Goal: Task Accomplishment & Management: Manage account settings

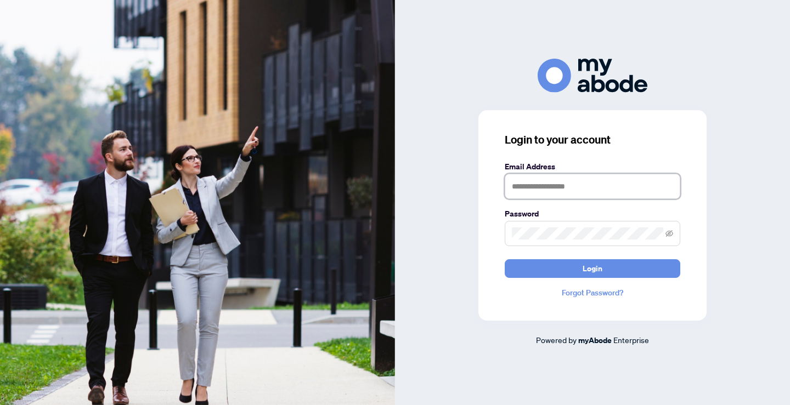
click at [547, 182] on input "text" at bounding box center [593, 186] width 176 height 25
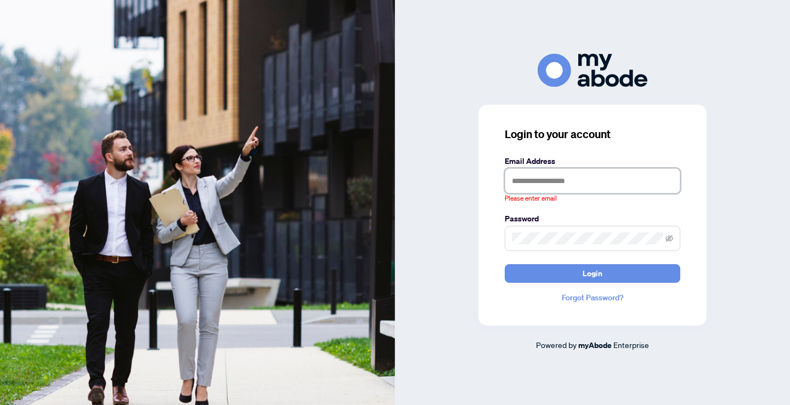
type input "**********"
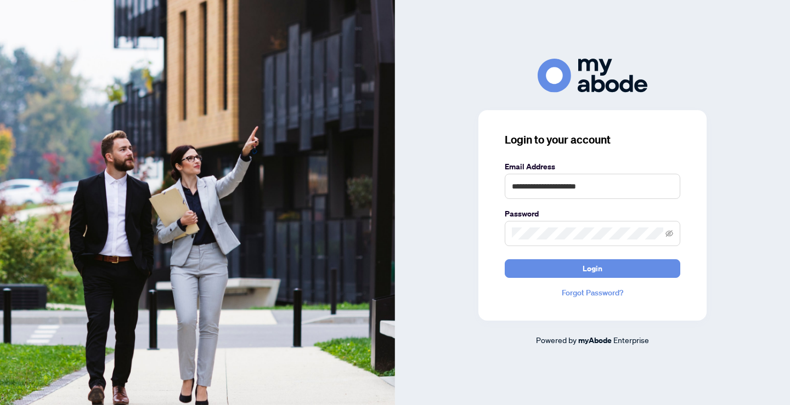
click at [505, 259] on button "Login" at bounding box center [593, 268] width 176 height 19
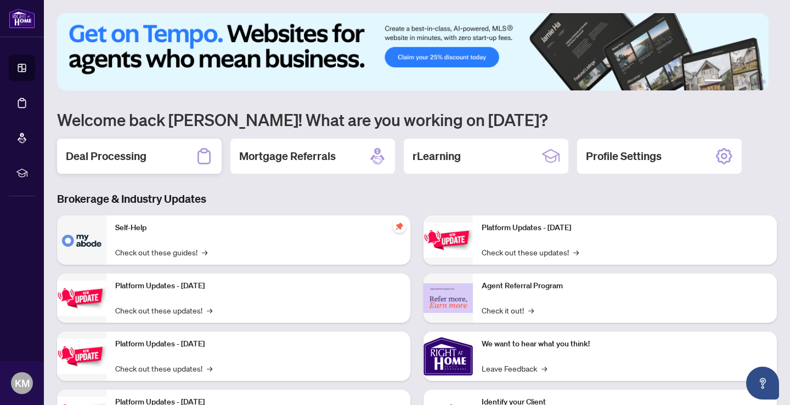
click at [149, 154] on div "Deal Processing" at bounding box center [139, 156] width 165 height 35
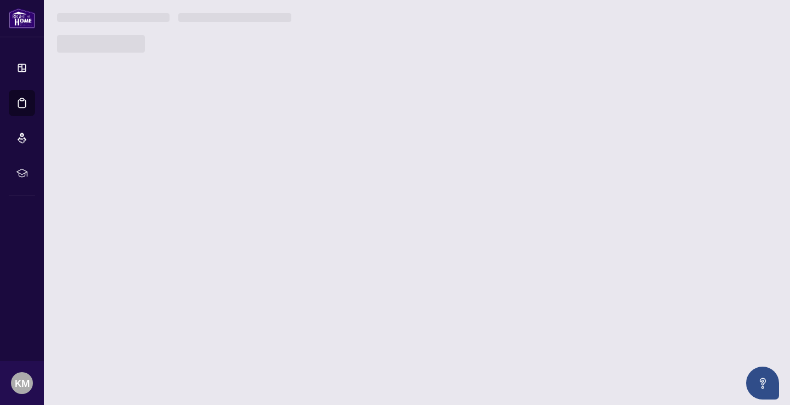
click at [149, 154] on main "1 2 3 4 5 6 Welcome back [PERSON_NAME]! What are you working on [DATE]? Deal Pr…" at bounding box center [417, 202] width 746 height 405
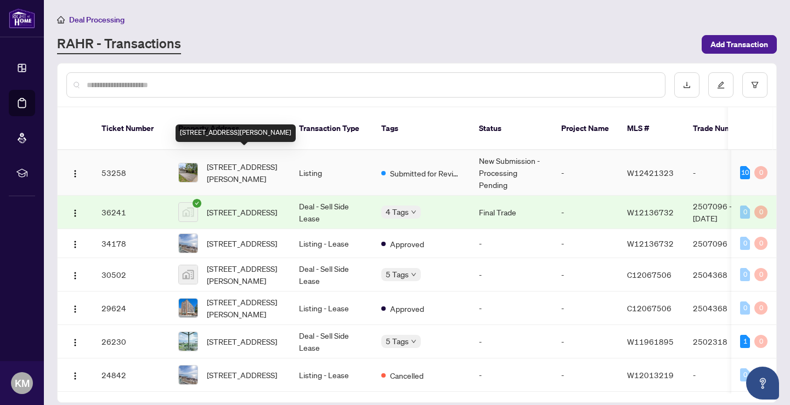
click at [250, 163] on span "[STREET_ADDRESS][PERSON_NAME]" at bounding box center [244, 173] width 75 height 24
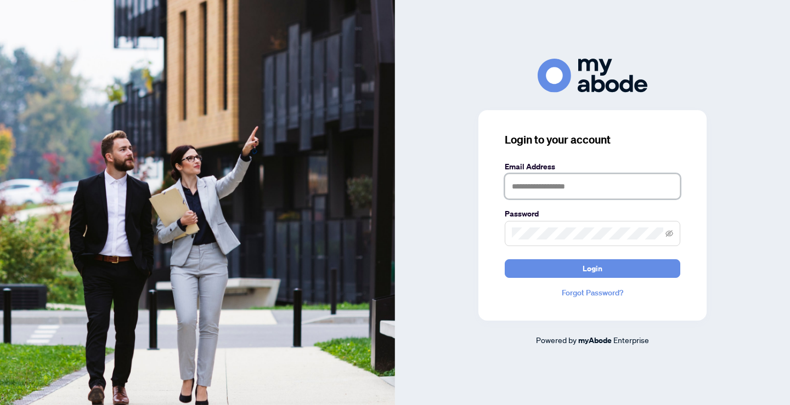
click at [531, 186] on input "text" at bounding box center [593, 186] width 176 height 25
type input "**********"
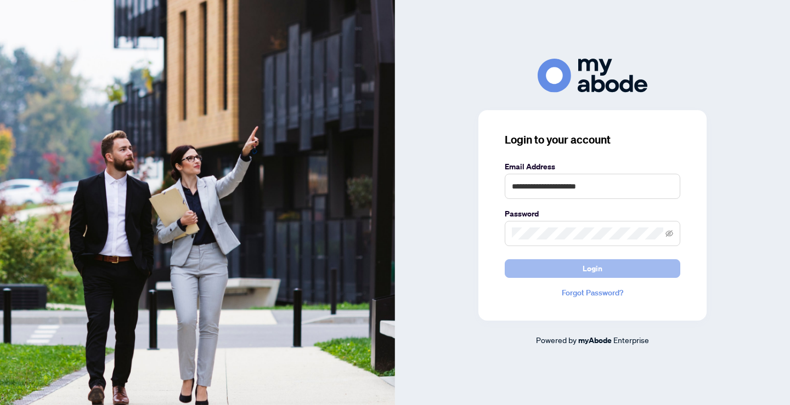
click at [596, 270] on span "Login" at bounding box center [592, 269] width 20 height 18
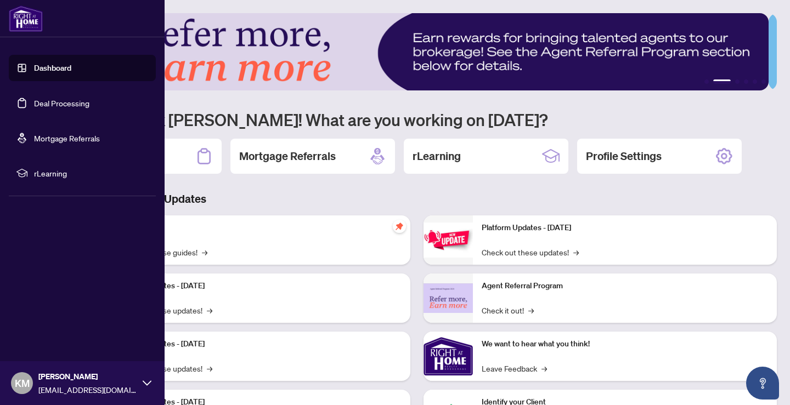
click at [52, 70] on link "Dashboard" at bounding box center [52, 68] width 37 height 10
click at [53, 71] on link "Dashboard" at bounding box center [52, 68] width 37 height 10
